Goal: Book appointment/travel/reservation

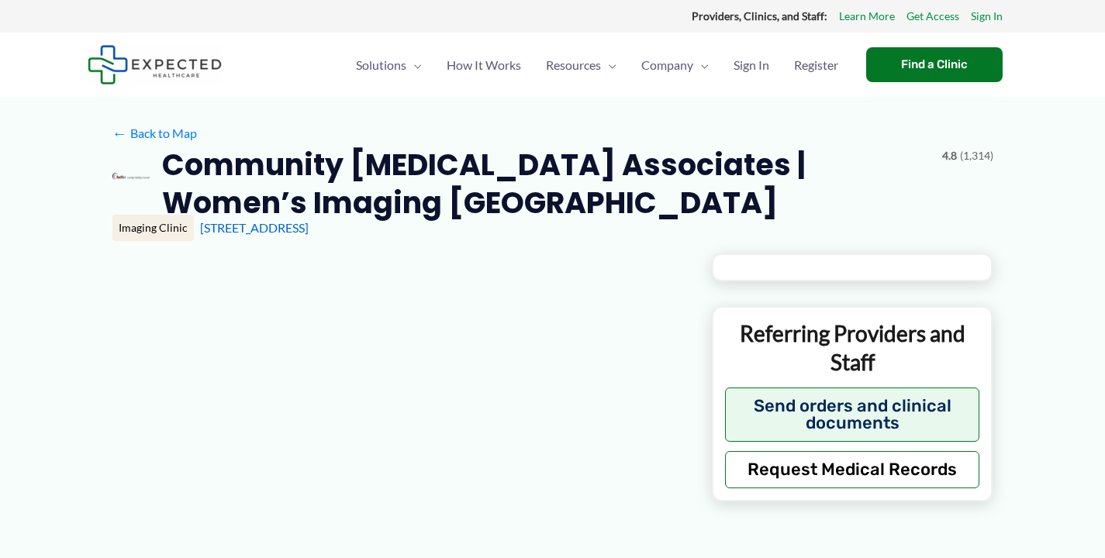
type input "**********"
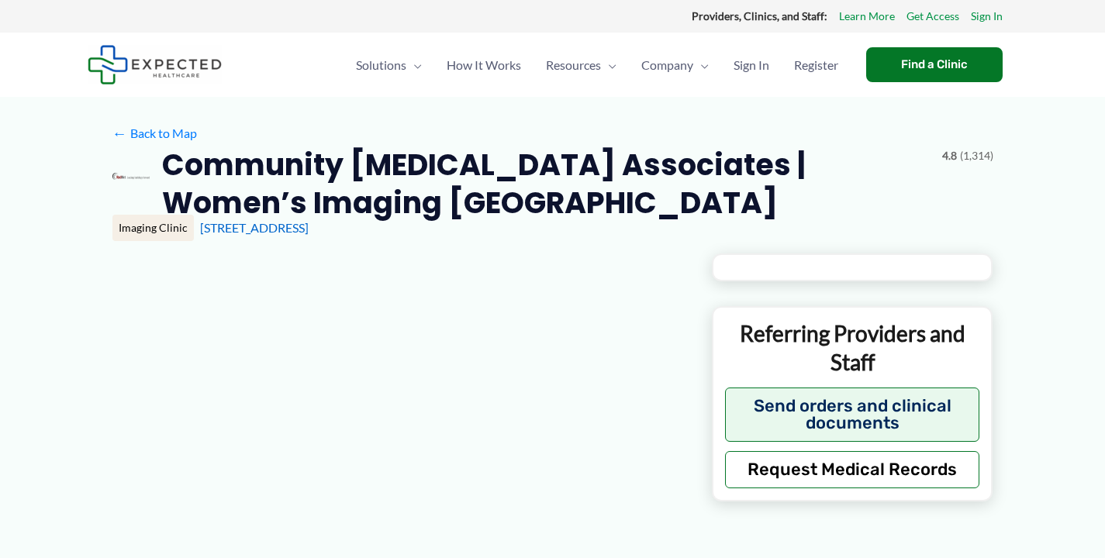
type input "**********"
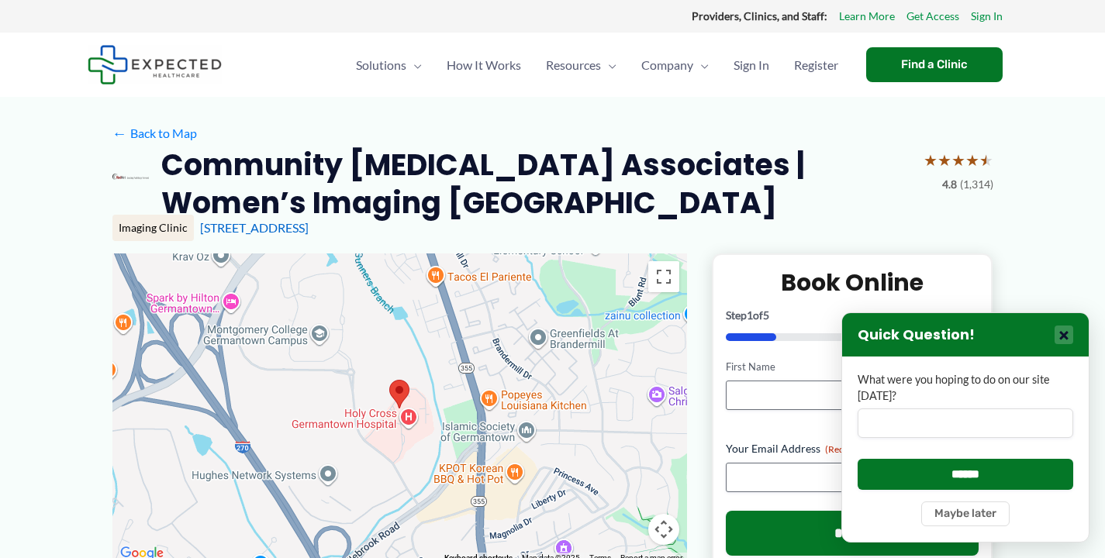
click at [1062, 339] on button "×" at bounding box center [1064, 335] width 19 height 19
